Goal: Task Accomplishment & Management: Manage account settings

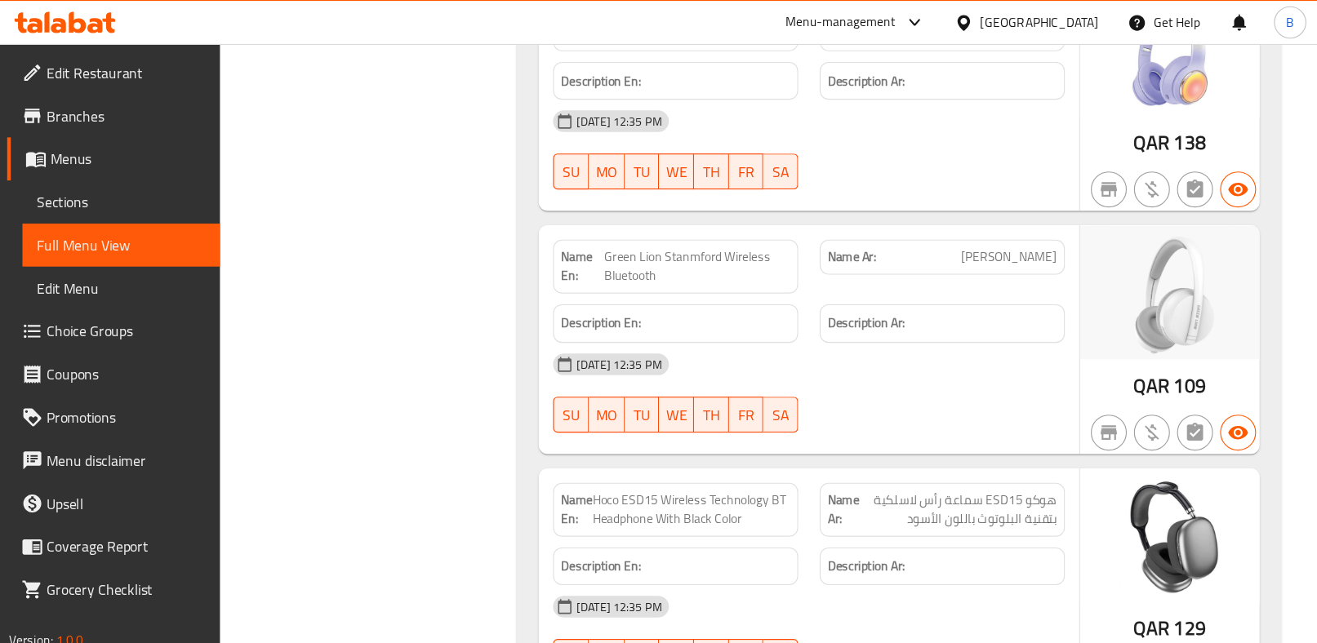
scroll to position [200631, 0]
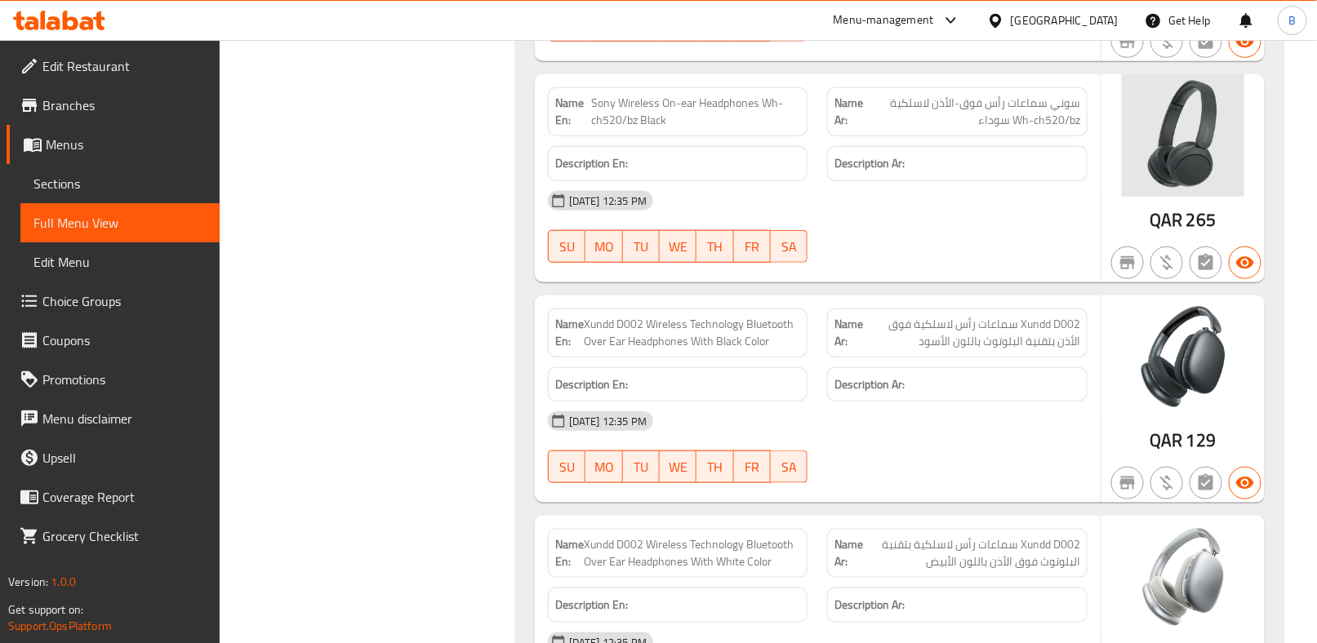
click at [87, 146] on span "Menus" at bounding box center [126, 145] width 161 height 20
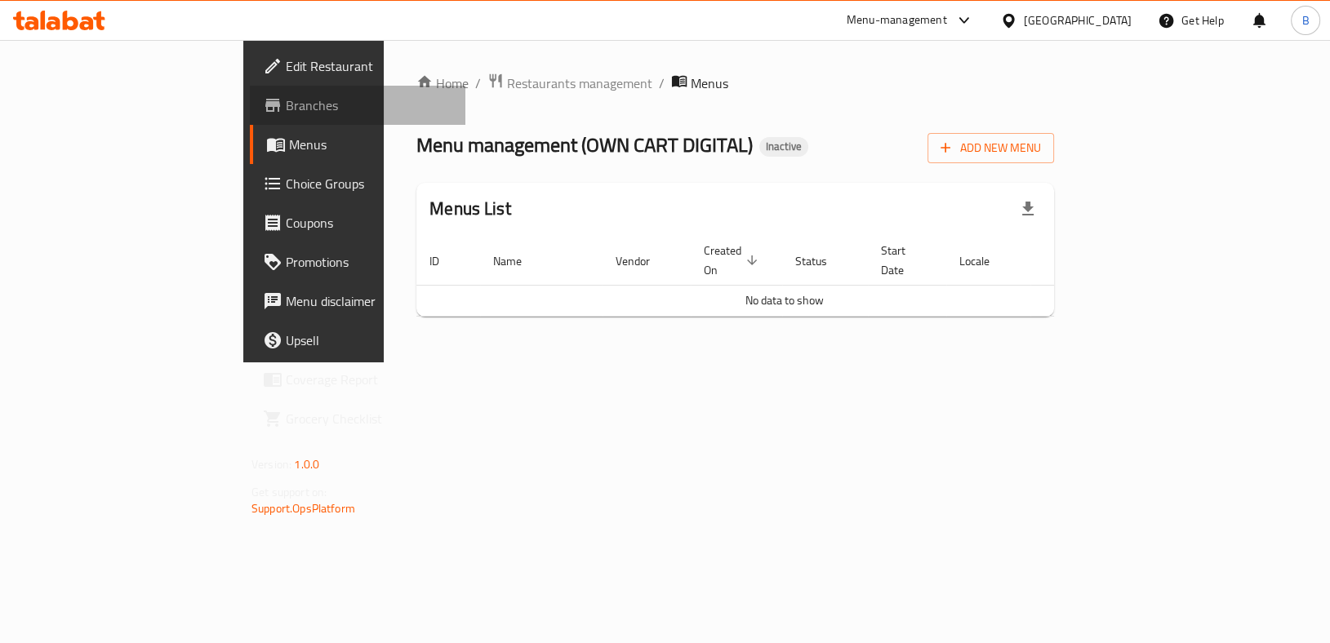
click at [286, 107] on span "Branches" at bounding box center [369, 106] width 167 height 20
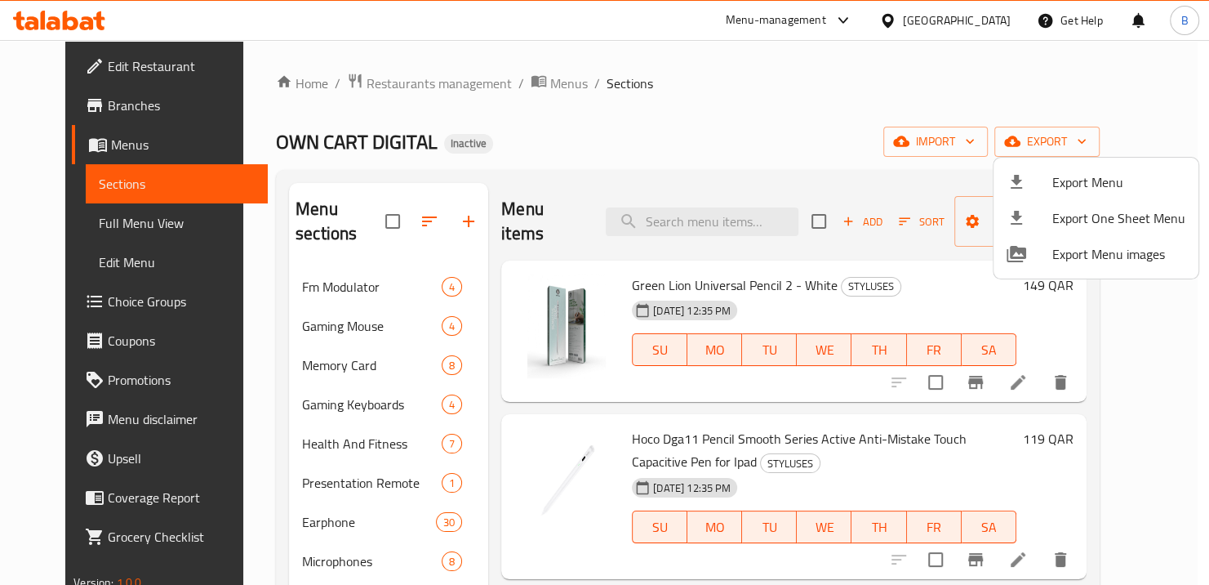
click at [523, 86] on div at bounding box center [604, 292] width 1209 height 585
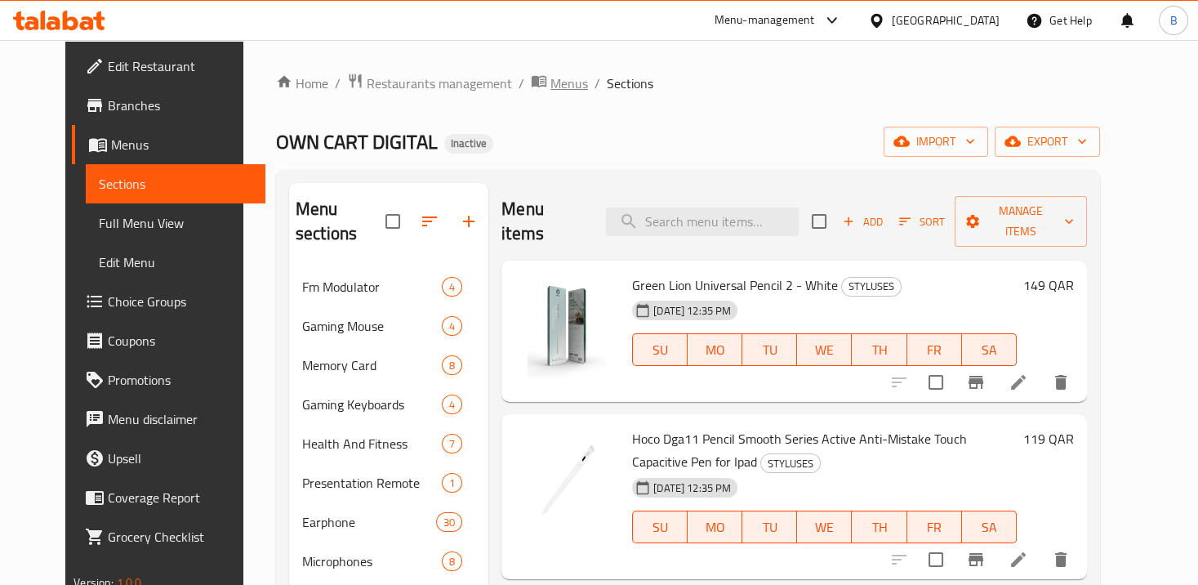
click at [550, 78] on span "Menus" at bounding box center [569, 83] width 38 height 20
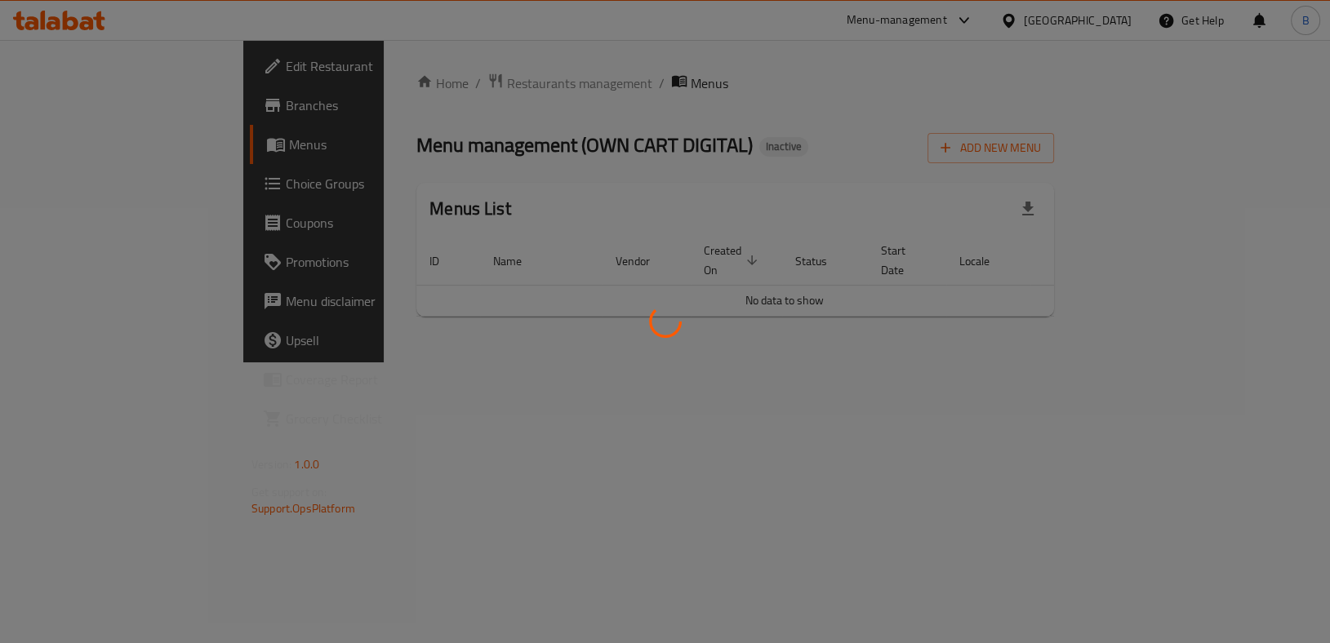
drag, startPoint x: 1186, startPoint y: 1, endPoint x: 981, endPoint y: 373, distance: 425.0
click at [902, 428] on div at bounding box center [665, 321] width 1330 height 643
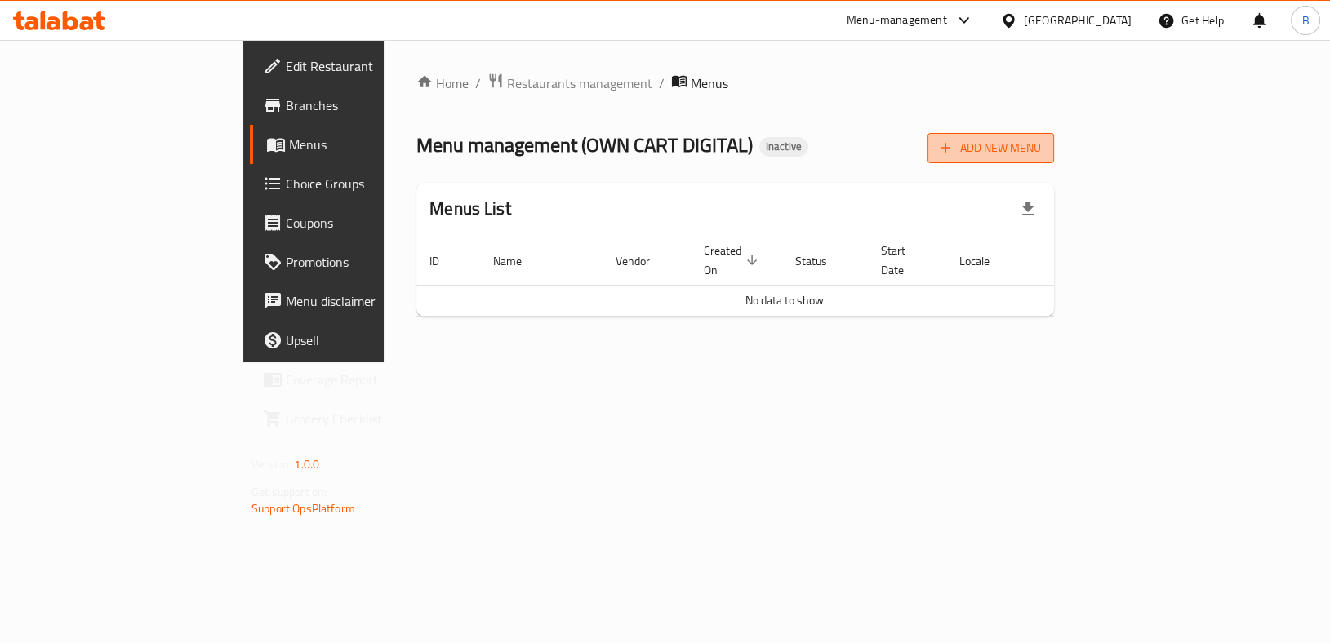
click at [1041, 143] on span "Add New Menu" at bounding box center [991, 148] width 100 height 20
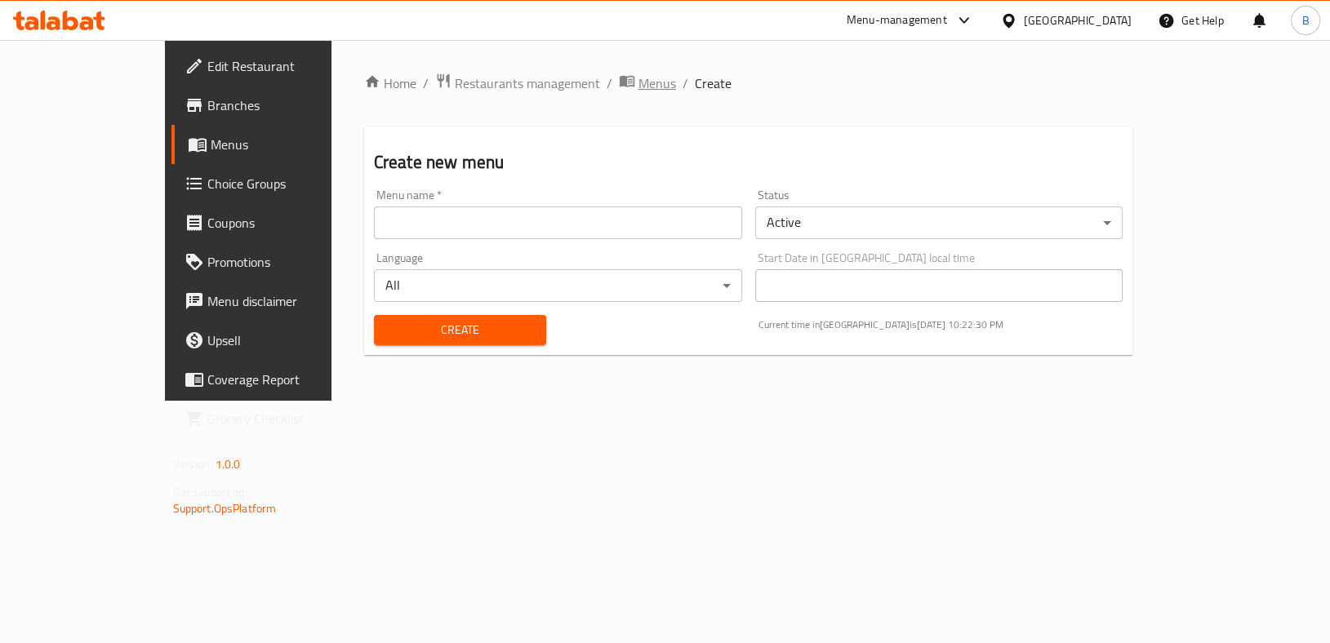
click at [639, 75] on span "Menus" at bounding box center [658, 83] width 38 height 20
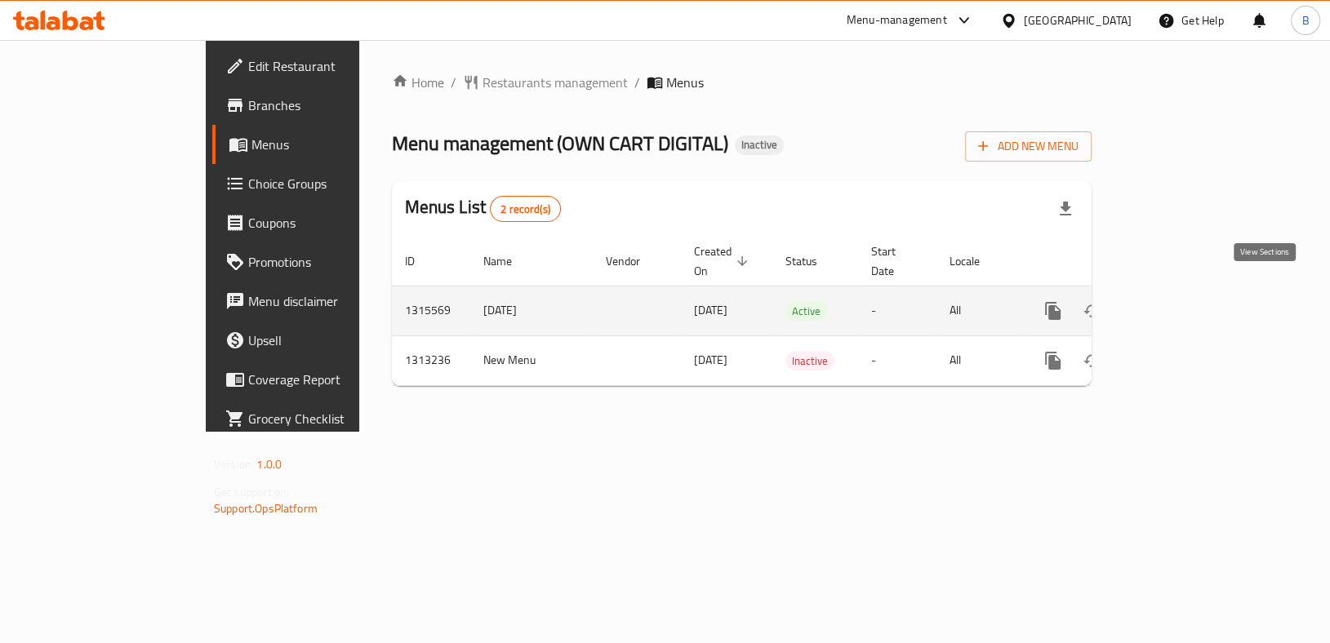
click at [1181, 301] on icon "enhanced table" at bounding box center [1171, 311] width 20 height 20
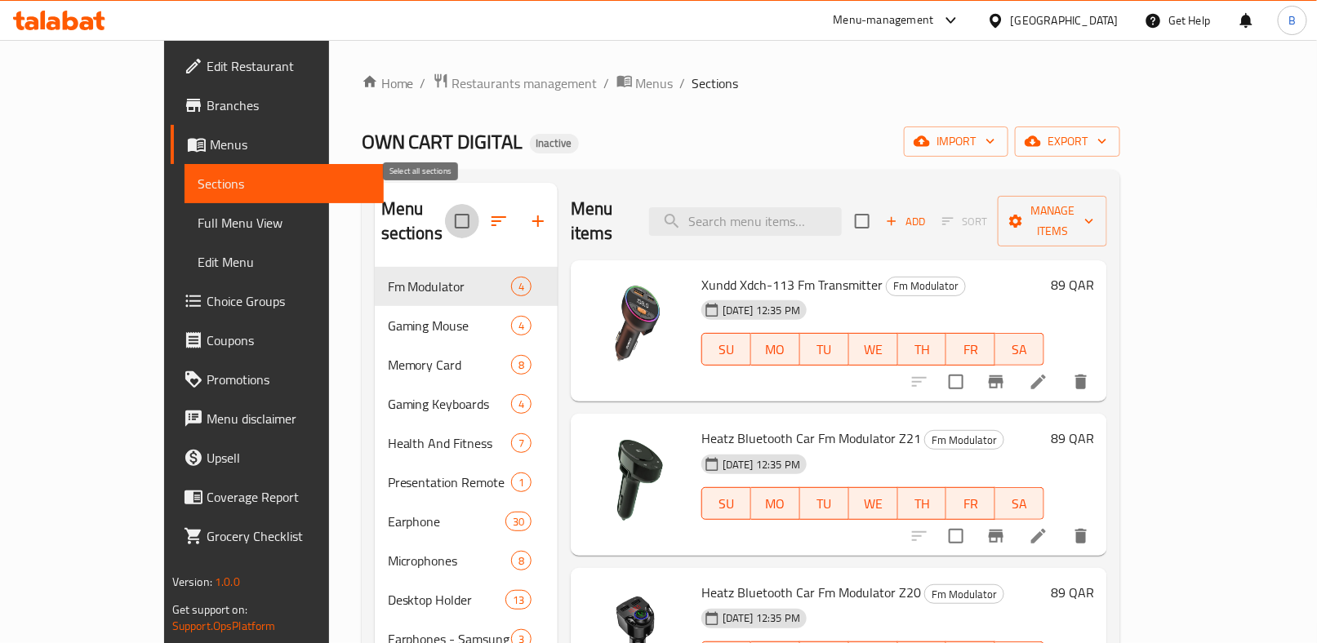
click at [445, 216] on input "checkbox" at bounding box center [462, 221] width 34 height 34
checkbox input "true"
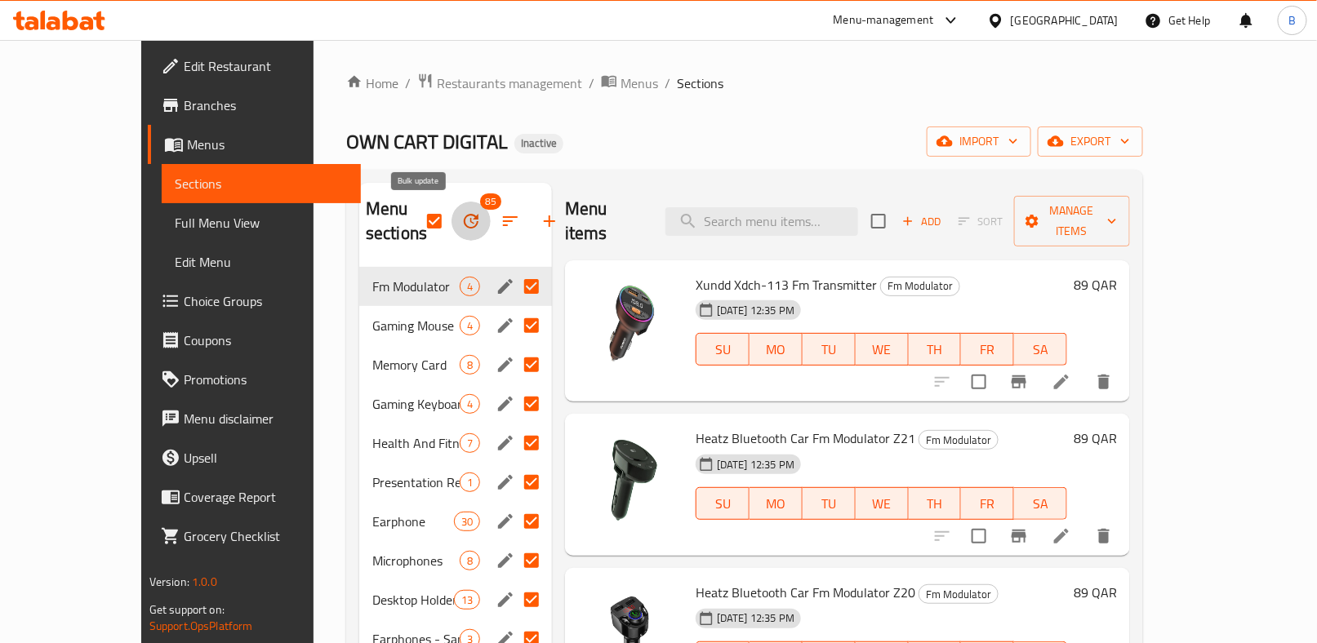
click at [464, 219] on icon "button" at bounding box center [471, 221] width 15 height 15
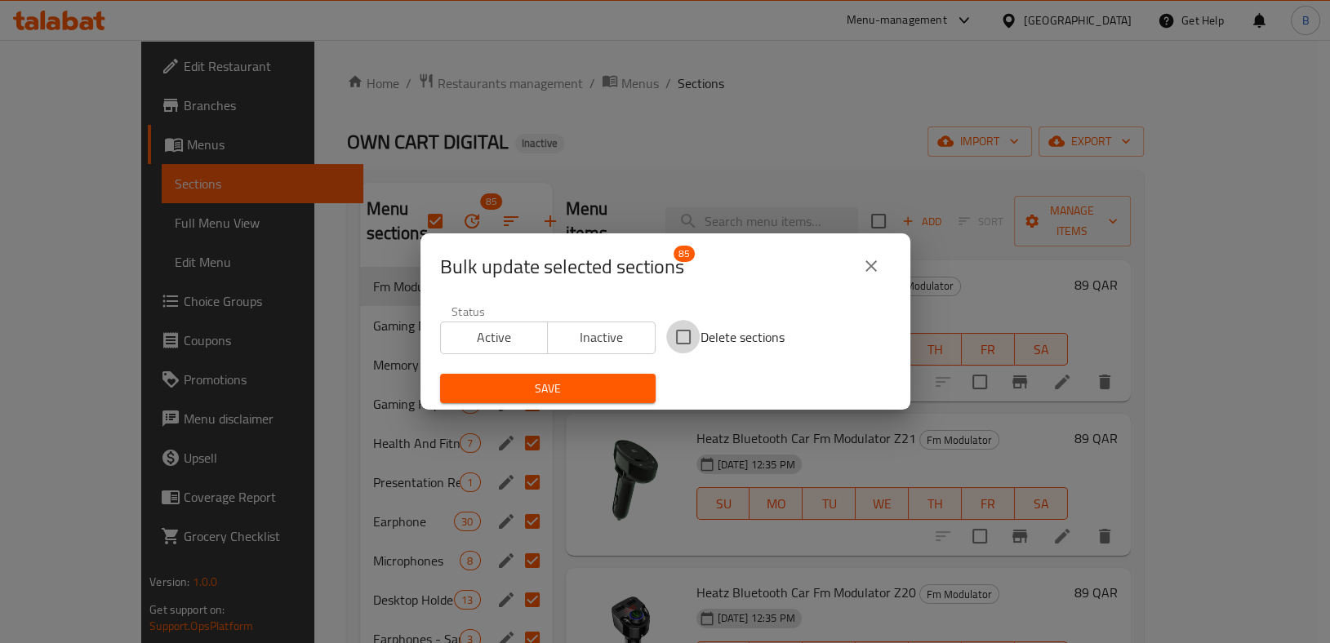
click at [676, 334] on input "Delete sections" at bounding box center [683, 337] width 34 height 34
checkbox input "true"
click at [599, 385] on span "Save" at bounding box center [547, 389] width 189 height 20
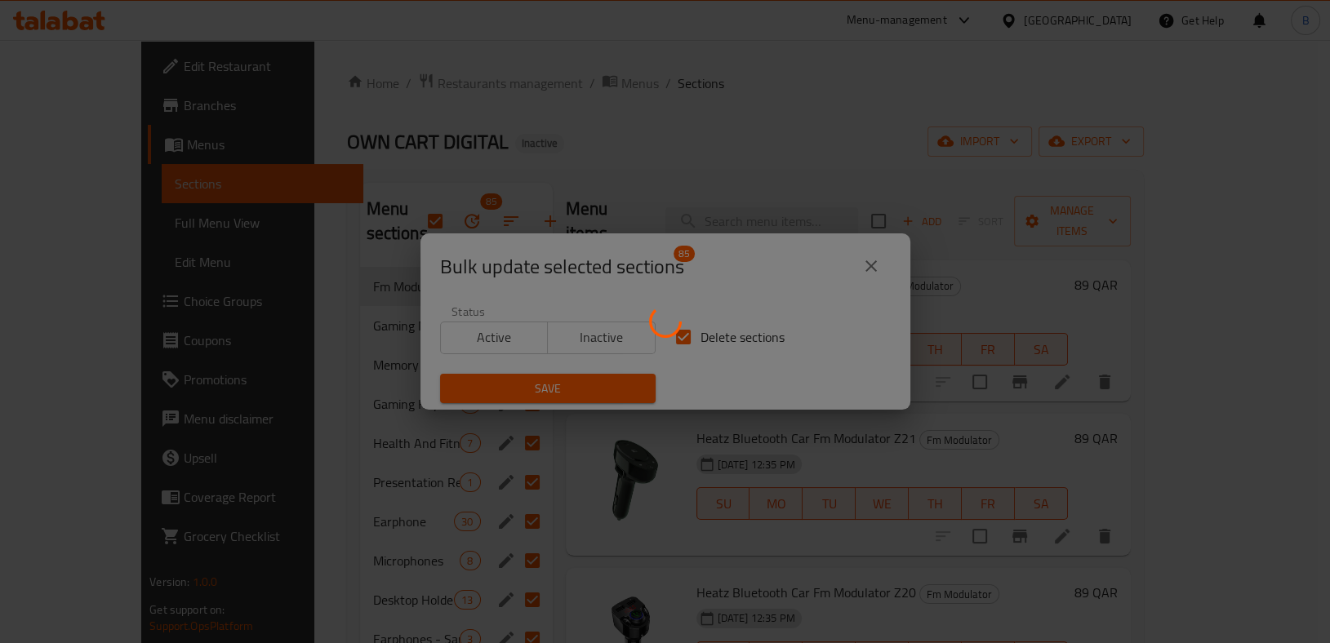
checkbox input "false"
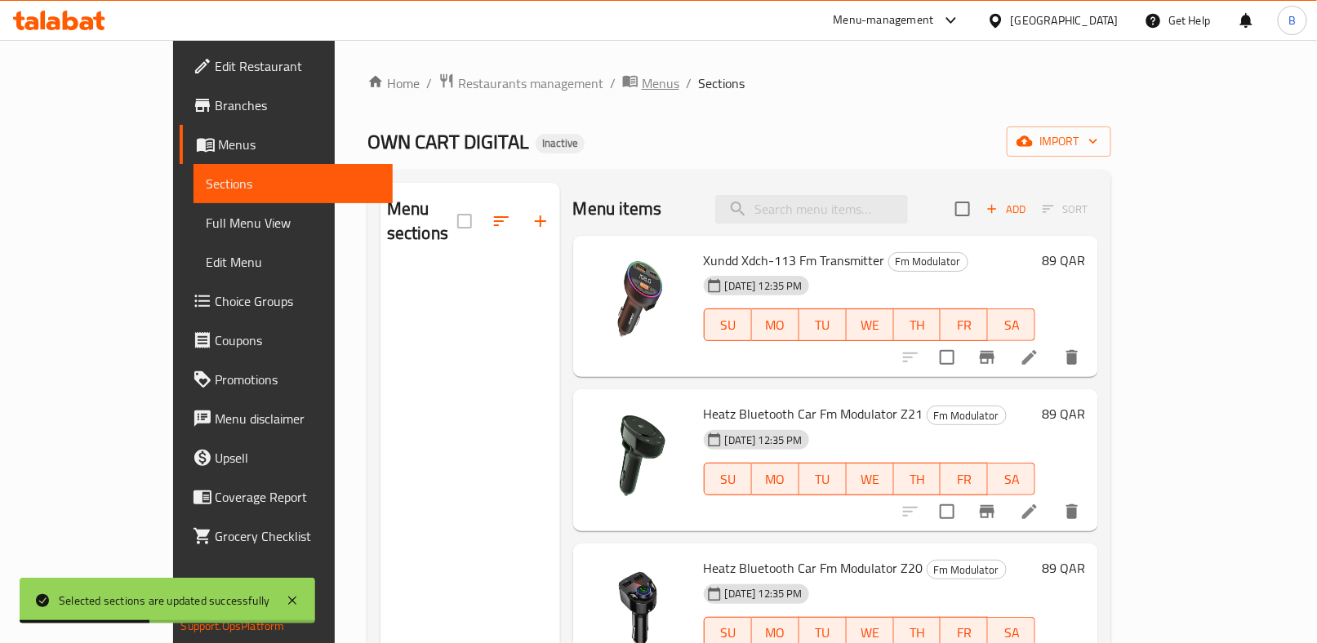
click at [642, 82] on span "Menus" at bounding box center [661, 83] width 38 height 20
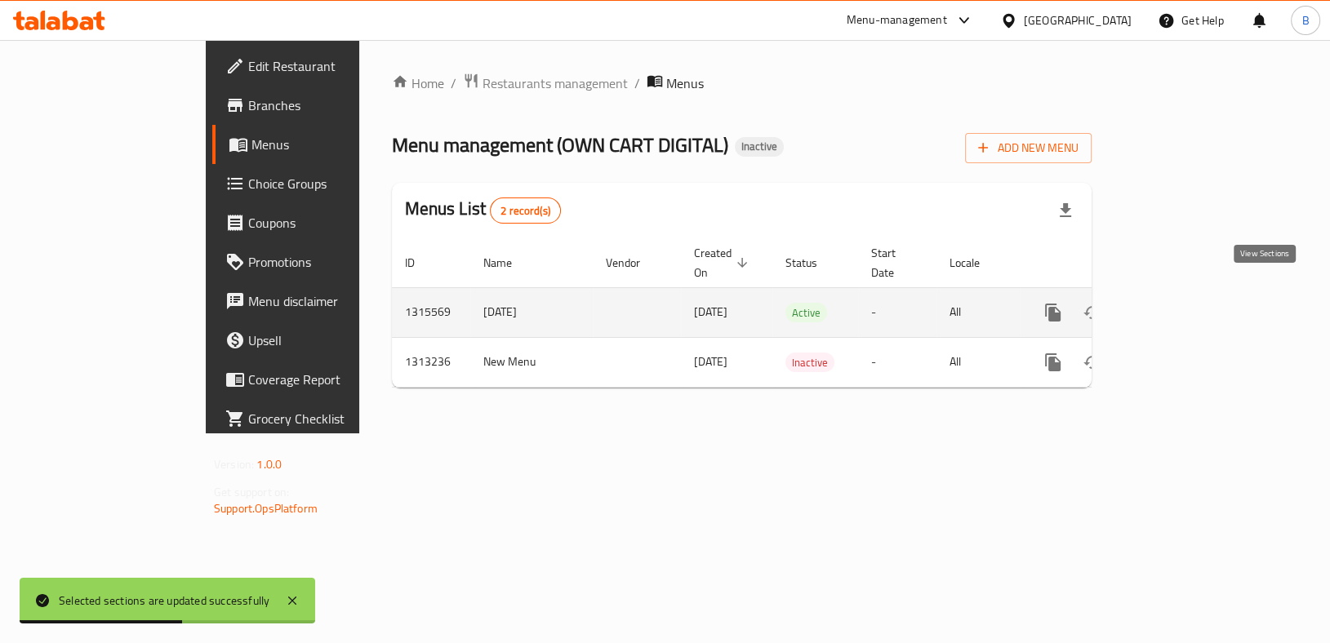
click at [1181, 303] on icon "enhanced table" at bounding box center [1171, 313] width 20 height 20
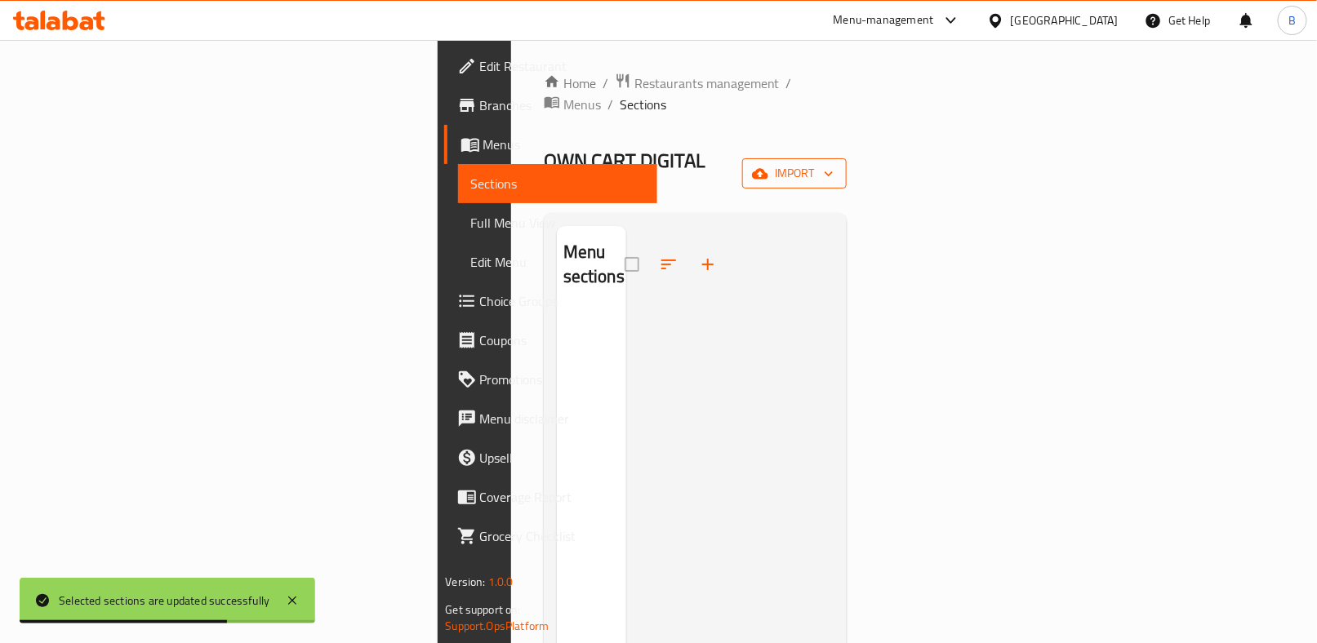
click at [834, 163] on span "import" at bounding box center [794, 173] width 78 height 20
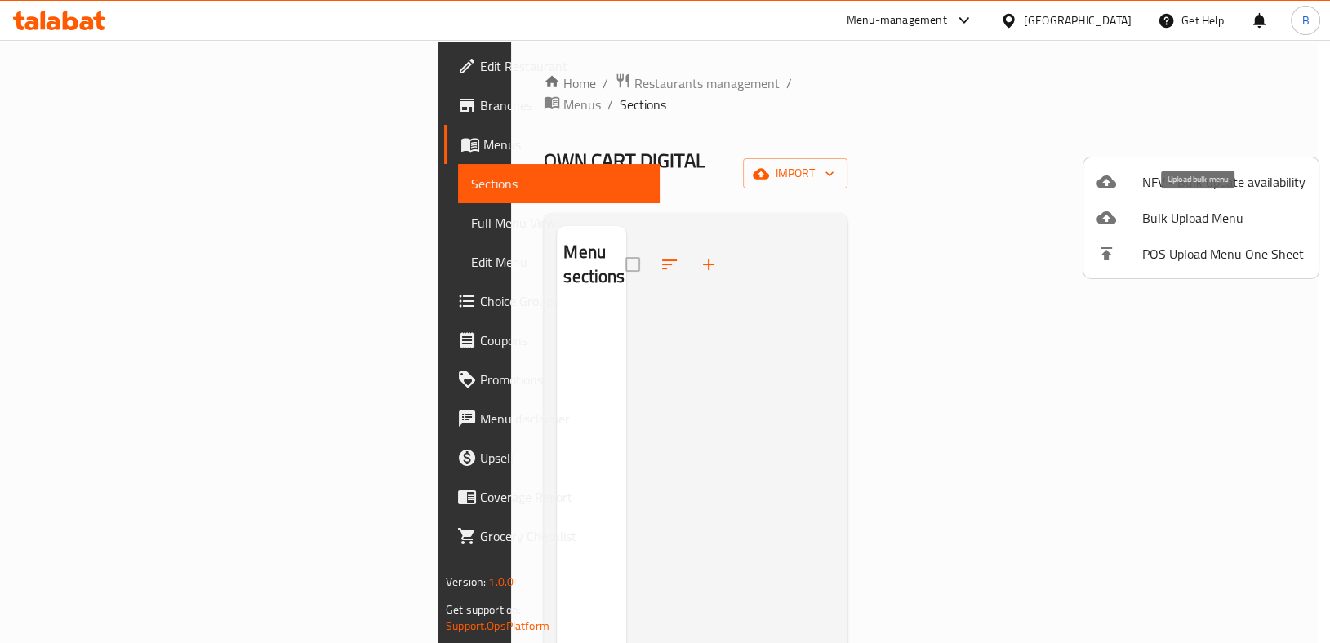
click at [1204, 216] on span "Bulk Upload Menu" at bounding box center [1223, 218] width 163 height 20
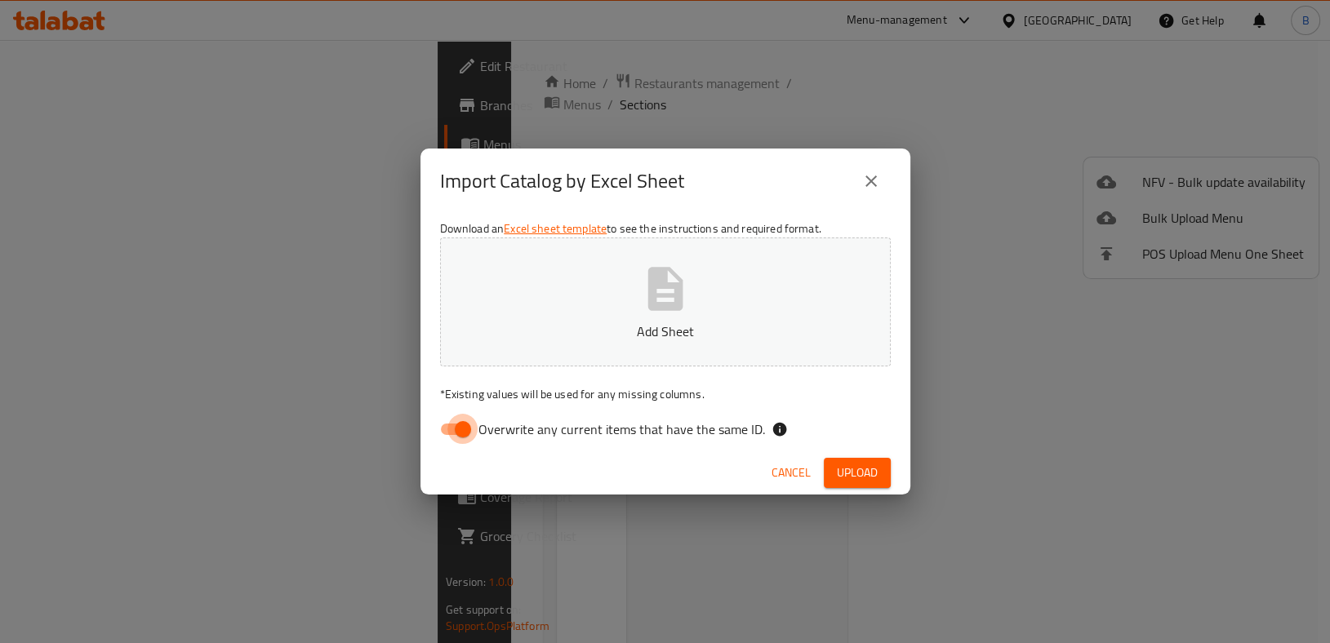
click at [452, 424] on input "Overwrite any current items that have the same ID." at bounding box center [462, 429] width 93 height 31
checkbox input "false"
click at [639, 288] on icon "button" at bounding box center [665, 289] width 52 height 52
click at [842, 466] on span "Upload" at bounding box center [857, 473] width 41 height 20
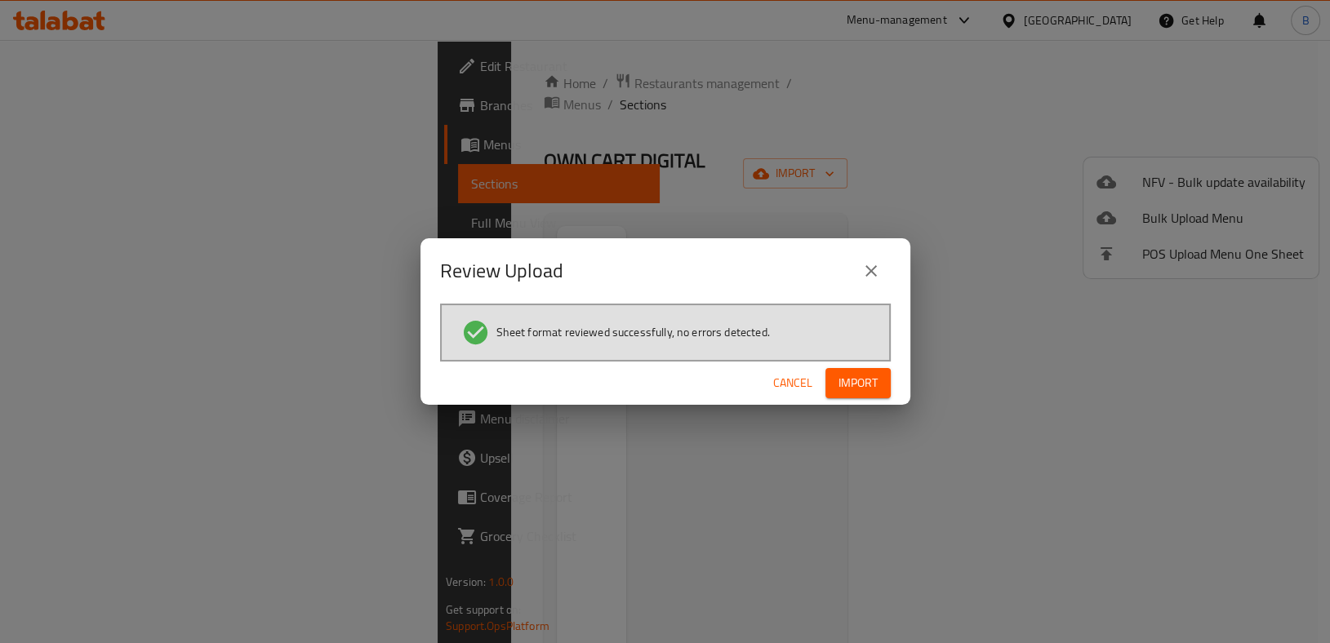
click at [857, 387] on span "Import" at bounding box center [858, 383] width 39 height 20
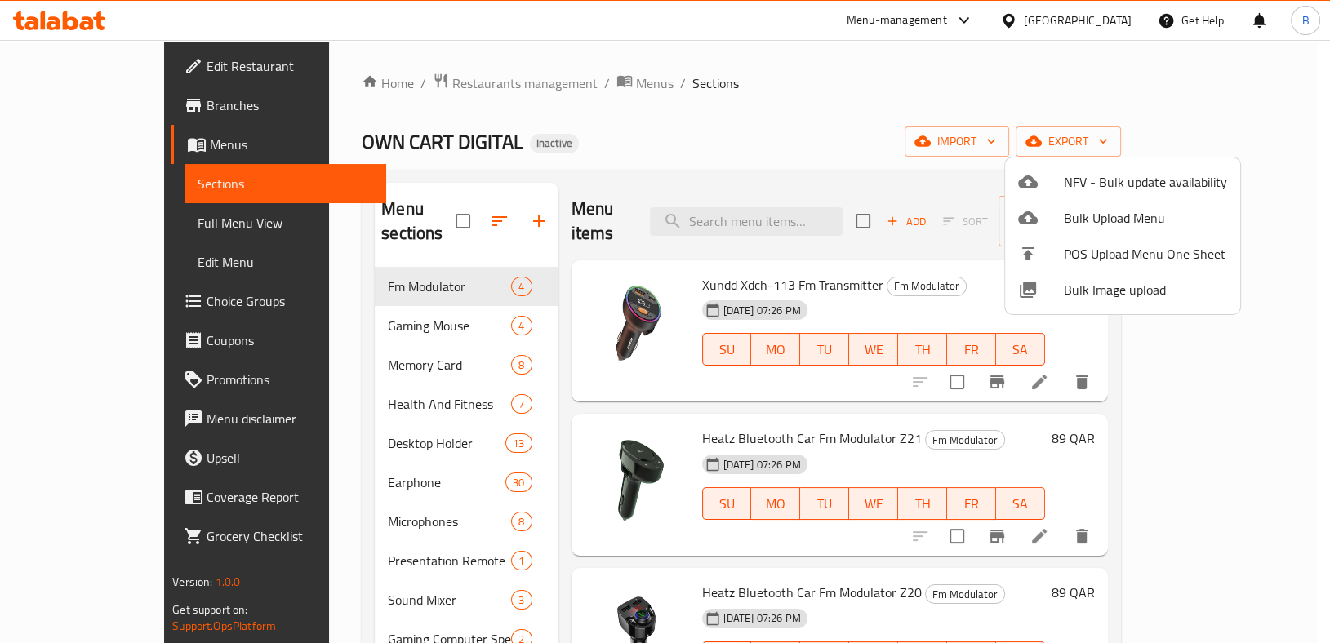
click at [716, 142] on div at bounding box center [665, 321] width 1330 height 643
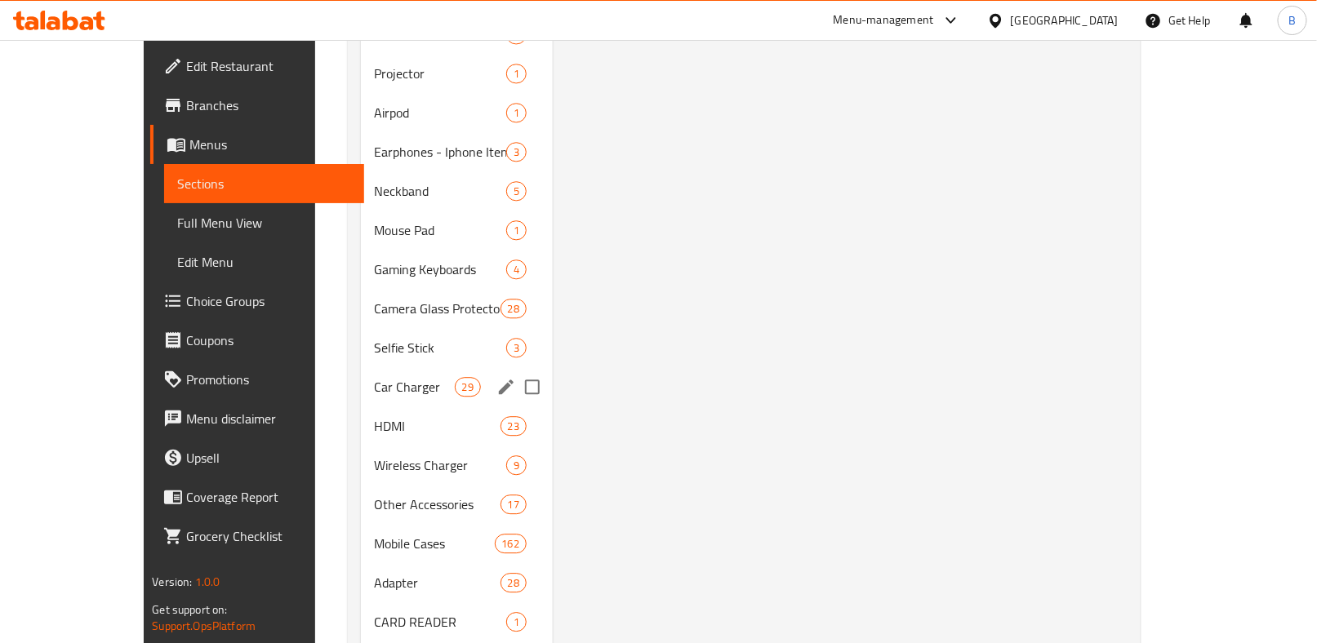
scroll to position [1470, 0]
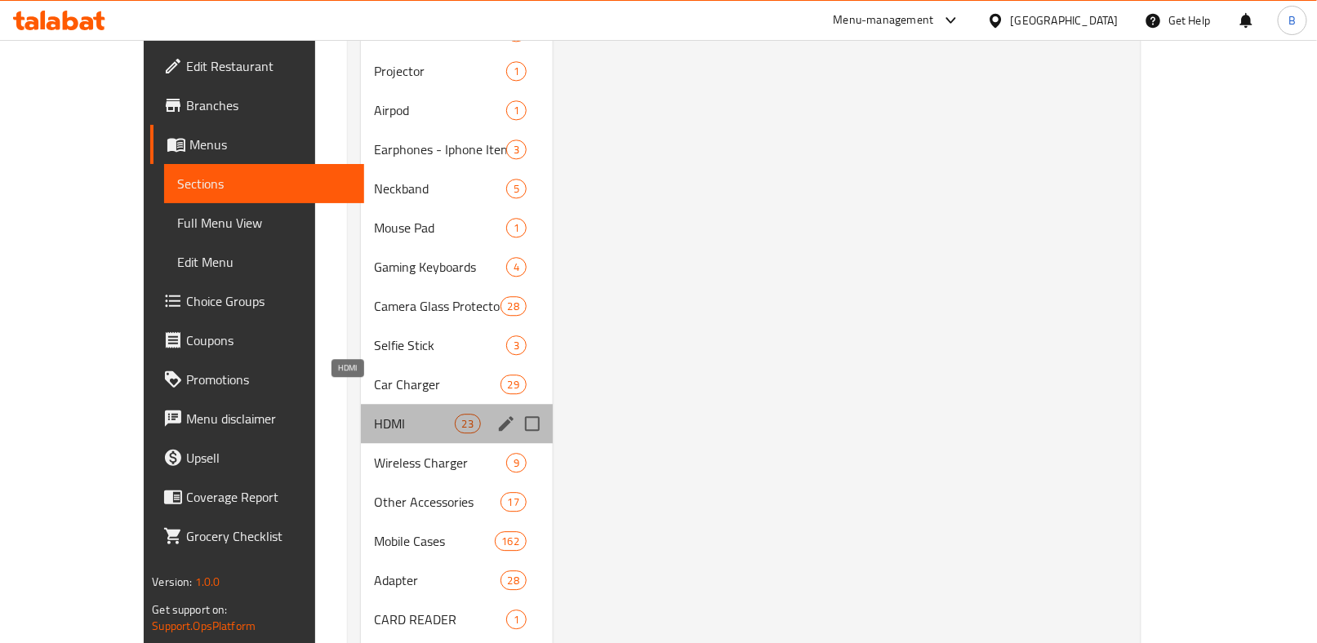
click at [374, 414] on span "HDMI" at bounding box center [414, 424] width 80 height 20
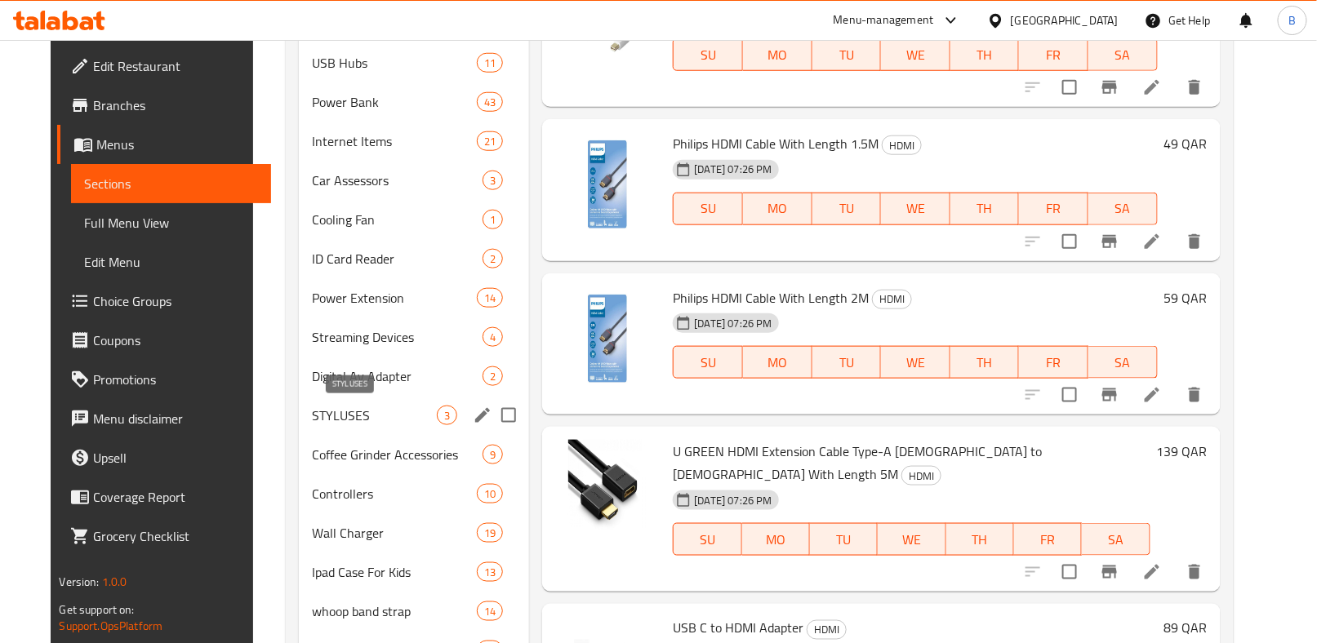
scroll to position [2899, 0]
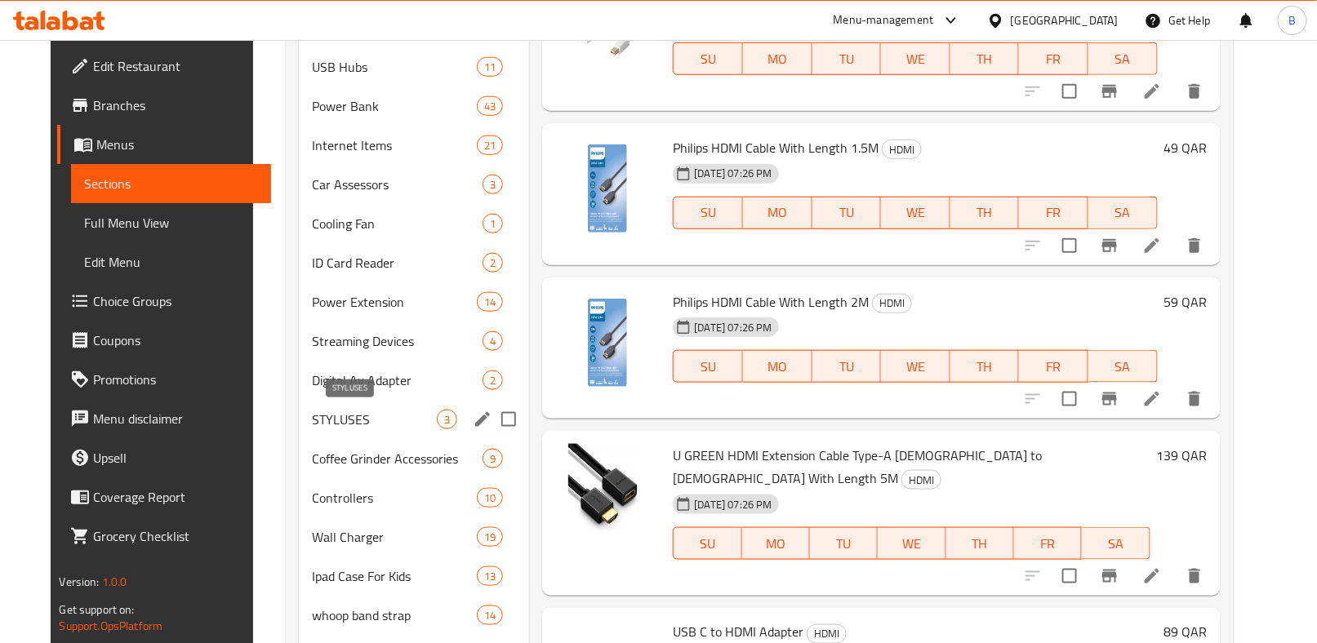
click at [341, 421] on span "STYLUSES" at bounding box center [374, 420] width 125 height 20
